Goal: Information Seeking & Learning: Learn about a topic

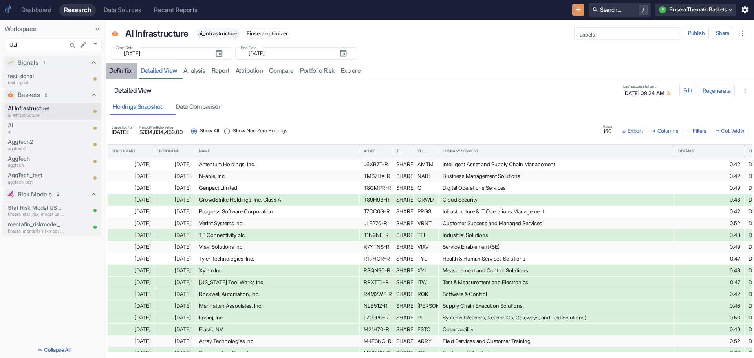
click at [121, 69] on div "Definition" at bounding box center [121, 71] width 25 height 8
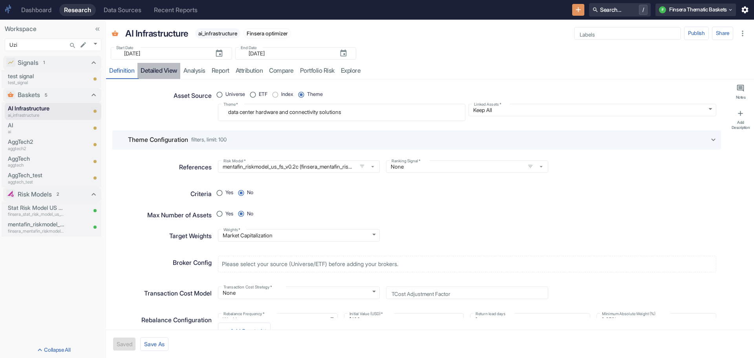
click at [153, 67] on link "detailed view" at bounding box center [158, 71] width 43 height 16
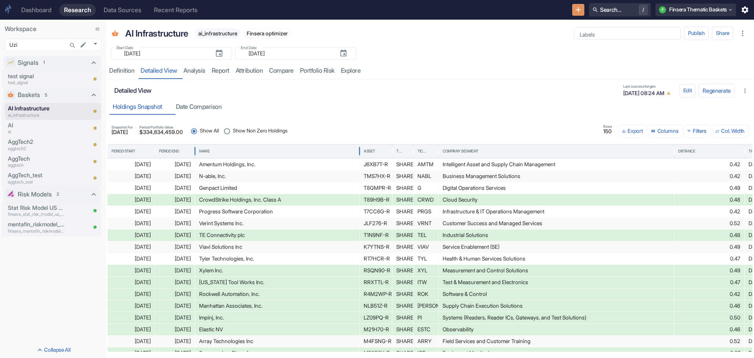
click at [205, 150] on div "Name" at bounding box center [204, 150] width 11 height 5
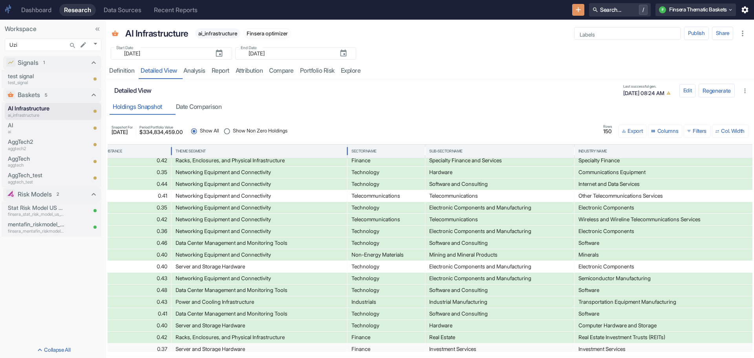
click at [198, 149] on div "Theme Segment" at bounding box center [191, 150] width 30 height 5
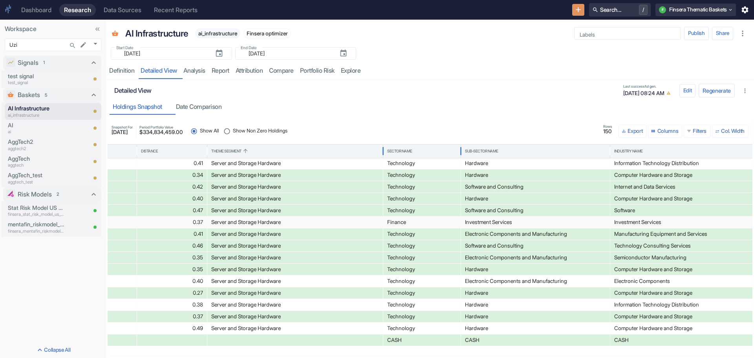
click at [397, 148] on div "Sector Name" at bounding box center [399, 150] width 25 height 5
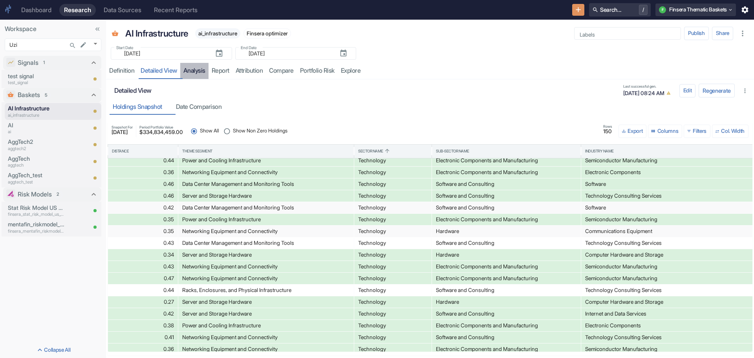
click at [197, 70] on link "analysis" at bounding box center [194, 71] width 28 height 16
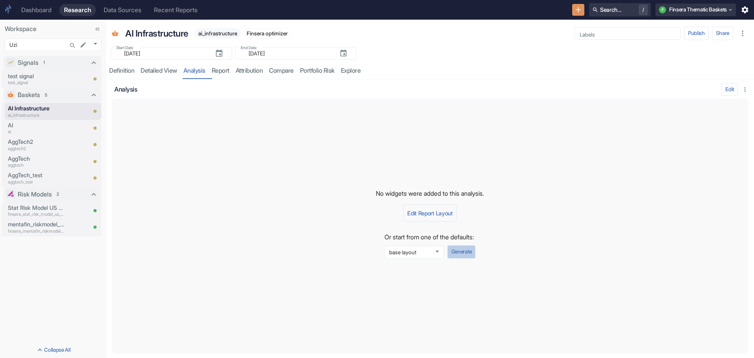
click at [459, 250] on button "Generate" at bounding box center [461, 251] width 28 height 13
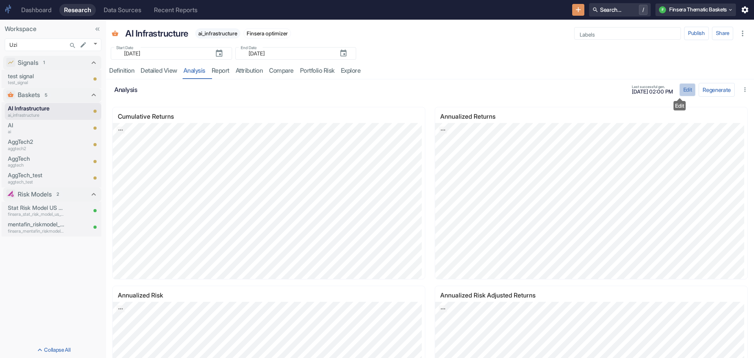
click at [680, 85] on button "Edit" at bounding box center [687, 89] width 16 height 13
click at [681, 87] on button "Edit" at bounding box center [687, 89] width 16 height 13
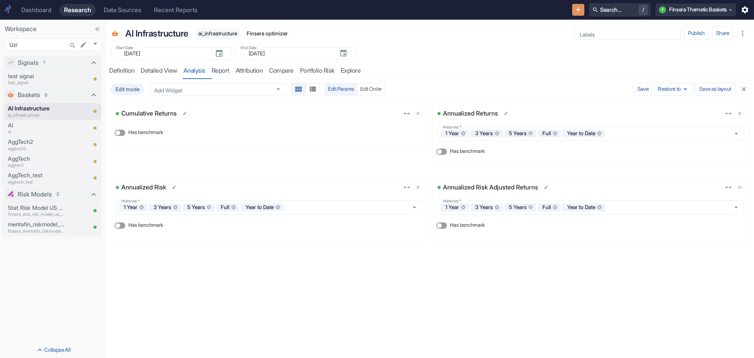
click at [190, 69] on link "analysis" at bounding box center [194, 71] width 28 height 16
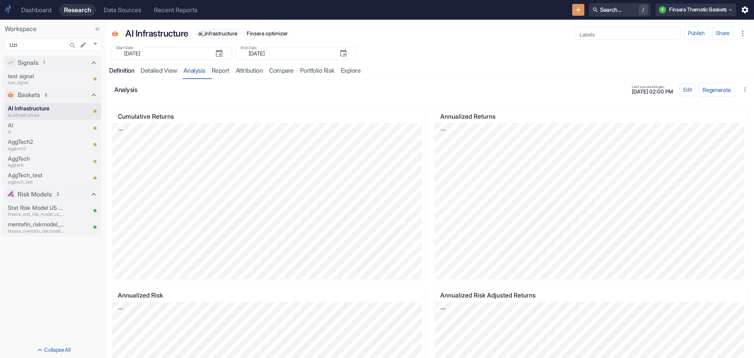
click at [118, 68] on div "Definition" at bounding box center [121, 71] width 25 height 8
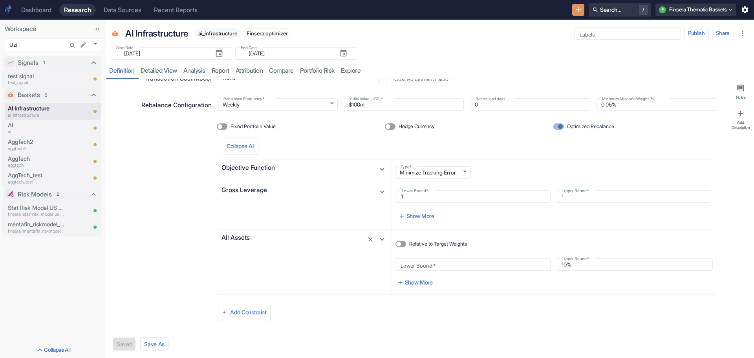
scroll to position [225, 0]
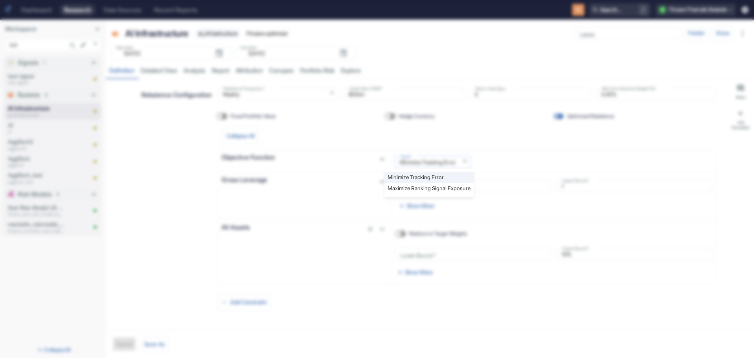
click at [461, 160] on body "Dashboard Research Data Sources Recent Reports Search... / F Finsera Thematic B…" at bounding box center [377, 179] width 754 height 358
click at [503, 157] on div at bounding box center [377, 179] width 754 height 358
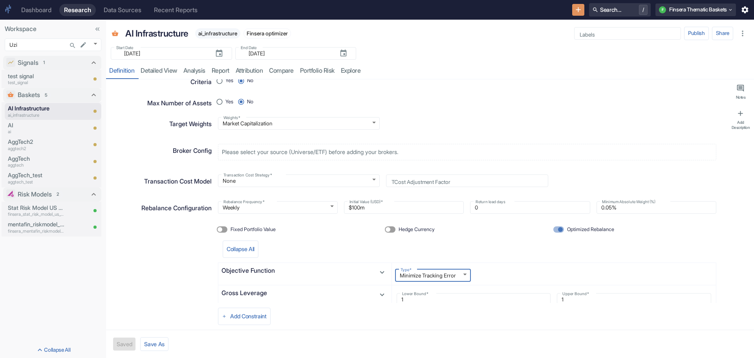
scroll to position [107, 0]
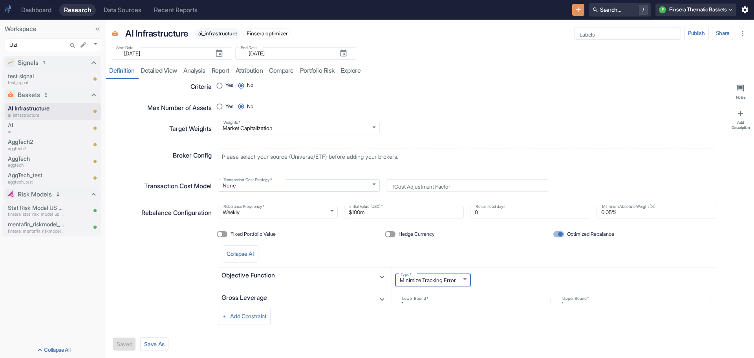
click at [368, 183] on body "Dashboard Research Data Sources Recent Reports Search... / F Finsera Thematic B…" at bounding box center [377, 179] width 754 height 358
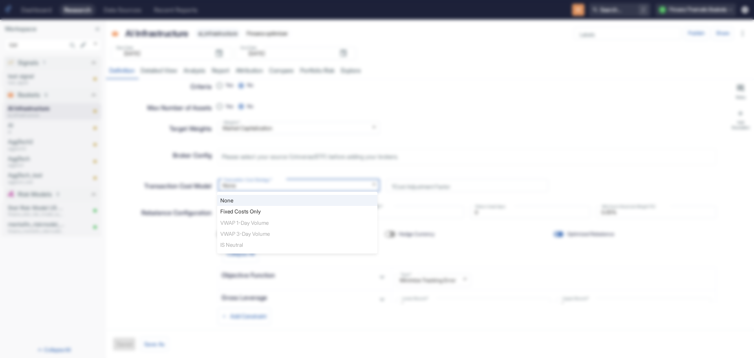
click at [449, 120] on div at bounding box center [377, 179] width 754 height 358
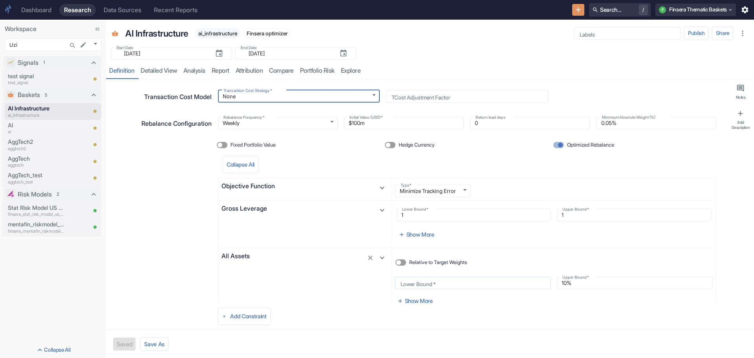
scroll to position [225, 0]
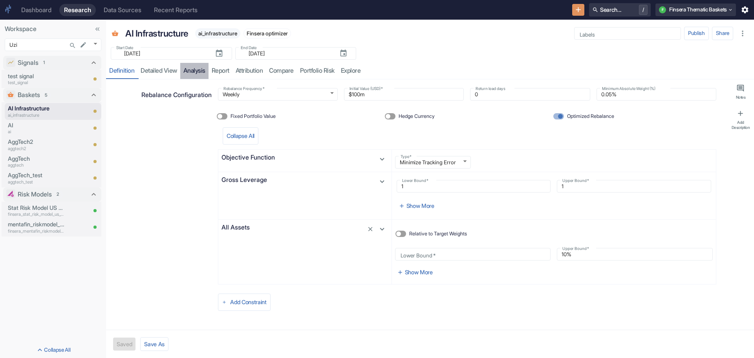
click at [196, 70] on link "analysis" at bounding box center [194, 71] width 28 height 16
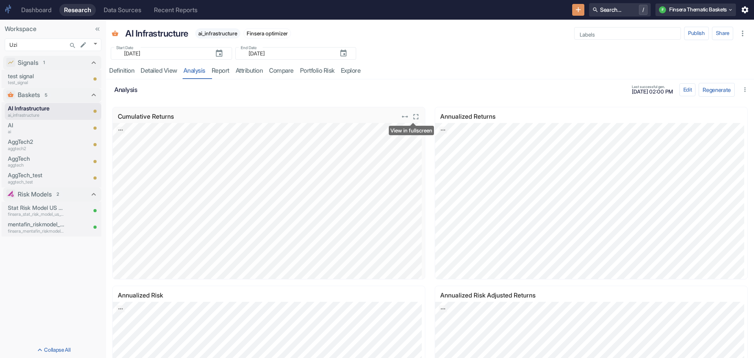
click at [415, 114] on icon "View in fullscreen" at bounding box center [416, 116] width 5 height 5
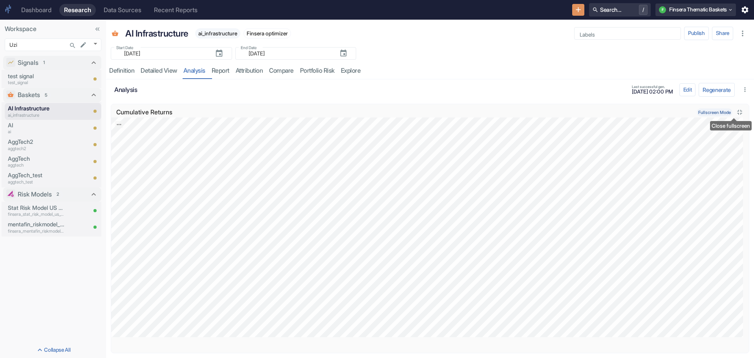
click at [736, 110] on icon "Close fullscreen" at bounding box center [740, 112] width 9 height 9
